Goal: Task Accomplishment & Management: Complete application form

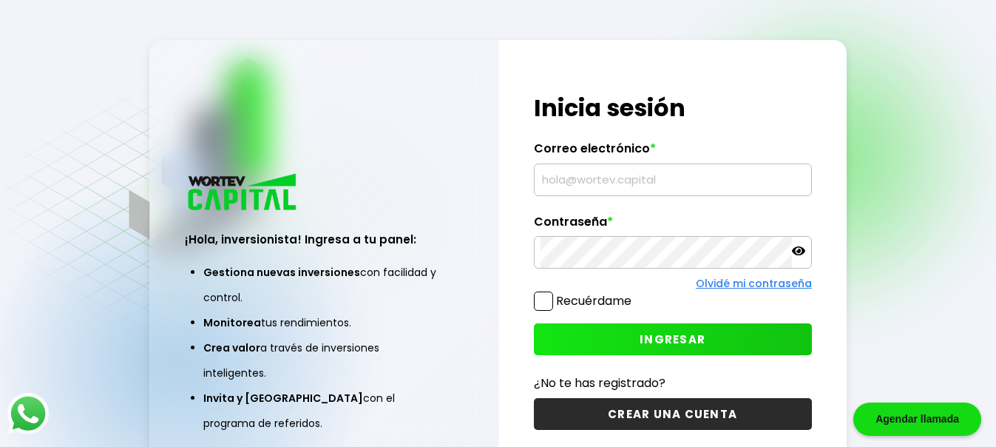
type input "[EMAIL_ADDRESS][DOMAIN_NAME]"
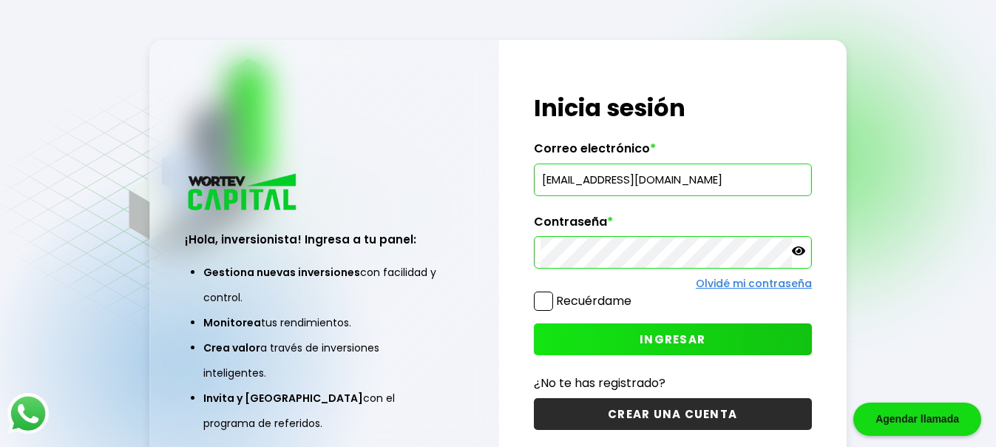
click at [798, 257] on icon at bounding box center [798, 250] width 13 height 13
click at [540, 303] on span at bounding box center [543, 300] width 19 height 19
click at [635, 294] on input "Recuérdame" at bounding box center [635, 294] width 0 height 0
click at [621, 335] on button "INGRESAR" at bounding box center [673, 339] width 278 height 32
click at [625, 346] on button "INGRESAR" at bounding box center [673, 339] width 278 height 32
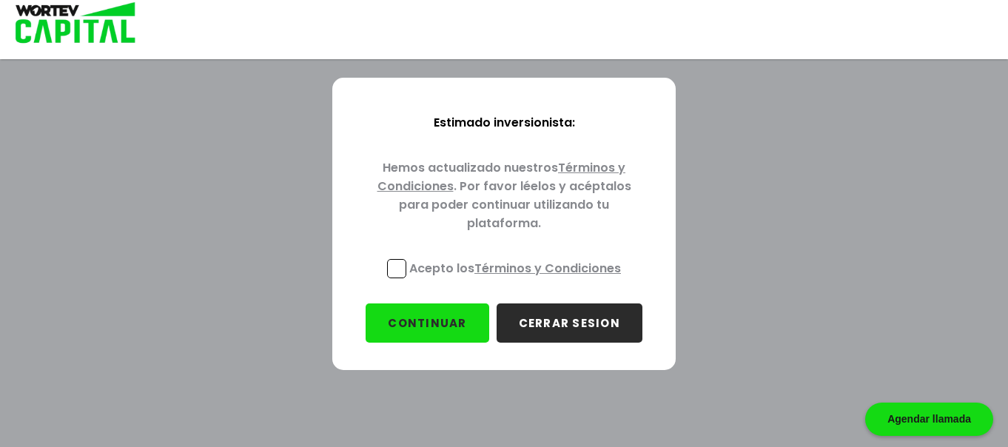
click at [404, 268] on span at bounding box center [396, 268] width 19 height 19
click at [518, 280] on input "Acepto los Términos y Condiciones" at bounding box center [518, 280] width 0 height 0
click at [431, 328] on button "CONTINUAR" at bounding box center [426, 322] width 123 height 39
